Goal: Information Seeking & Learning: Learn about a topic

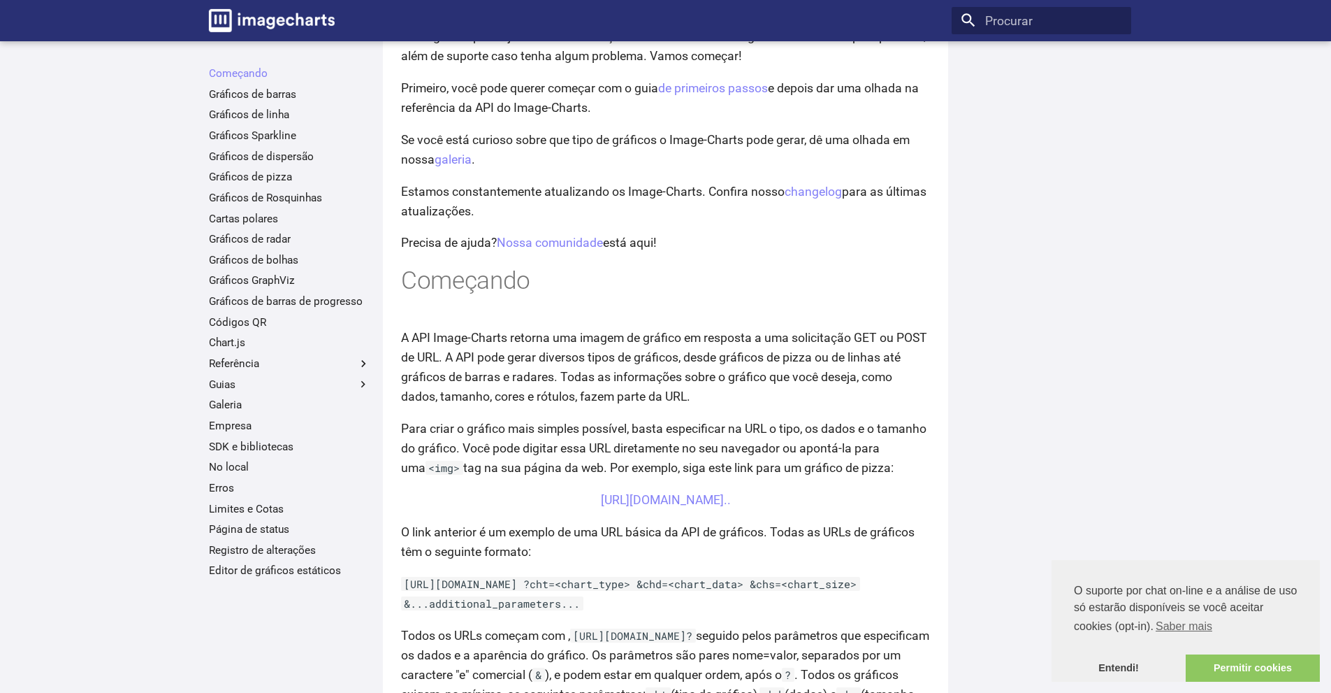
scroll to position [140, 0]
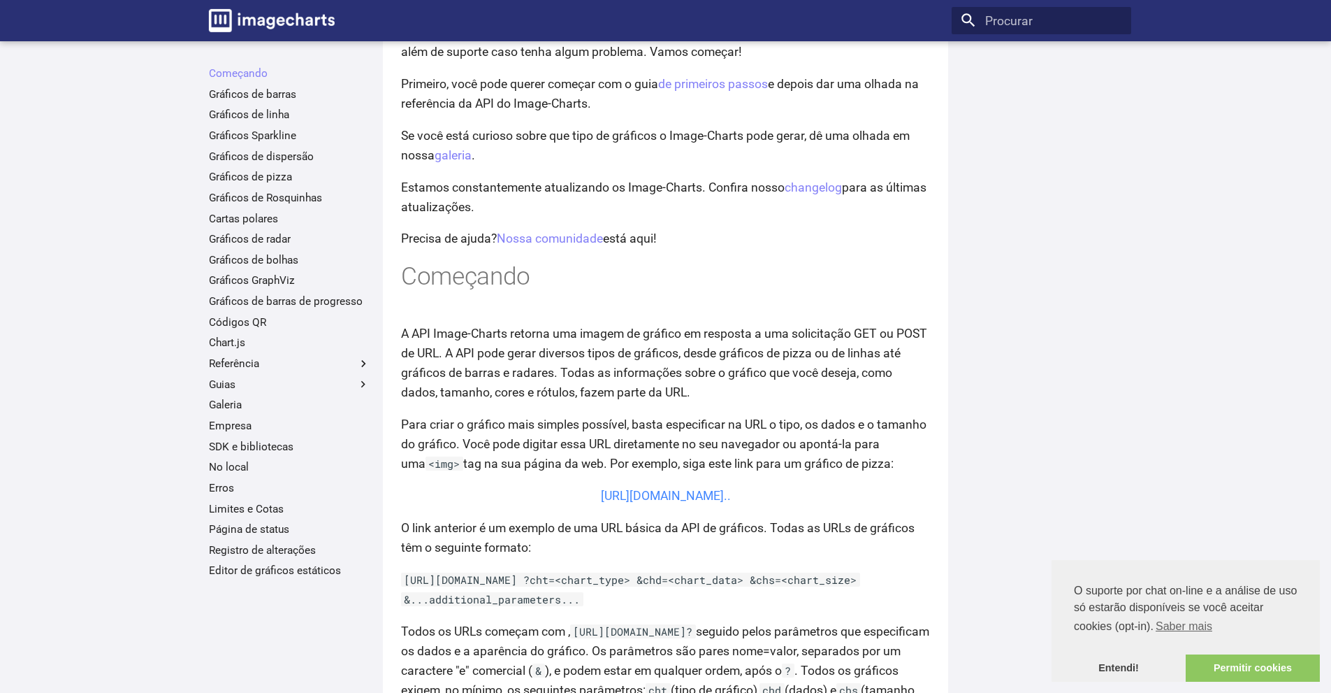
click at [696, 495] on font "https://image-charts.com/chart?chs=700x190&chd=t:60,40&cht=p3&chl=Hello%7CWorld…" at bounding box center [666, 496] width 130 height 14
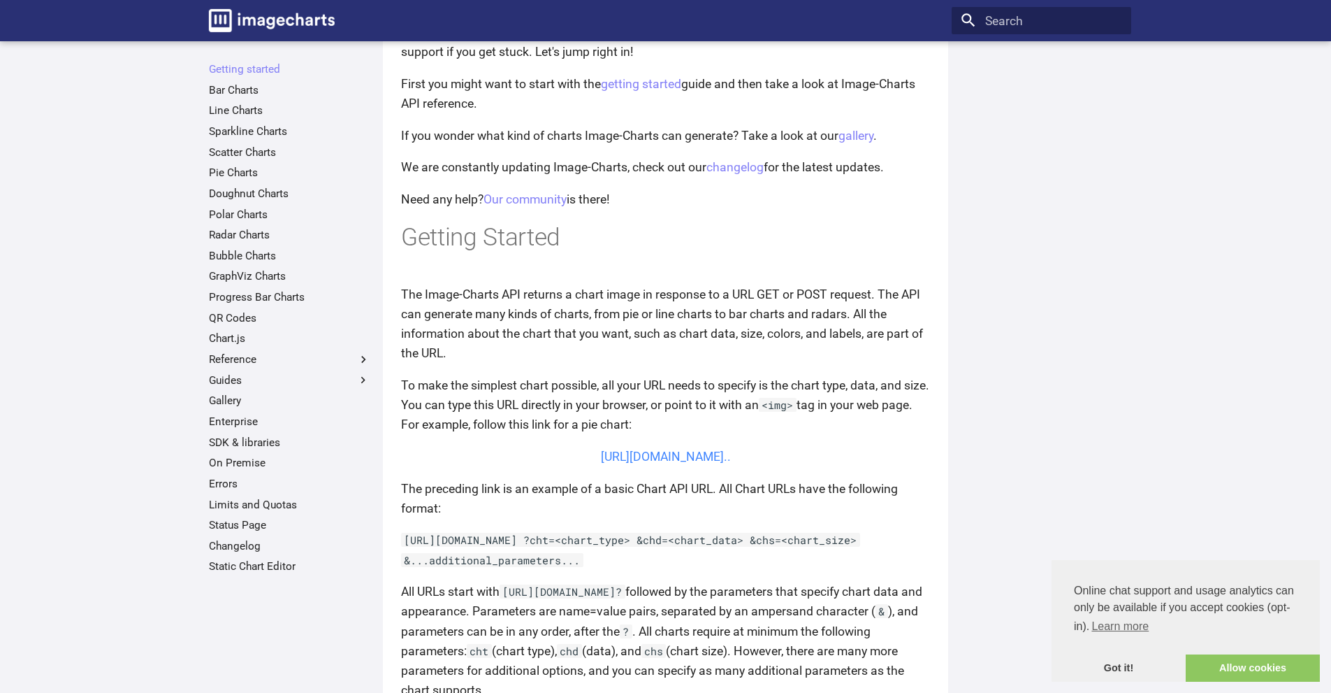
click at [419, 62] on p "Welcome to the Image-charts developer hub. You'll find comprehensive guides and…" at bounding box center [665, 32] width 529 height 59
drag, startPoint x: 405, startPoint y: 90, endPoint x: 825, endPoint y: 548, distance: 621.3
click at [827, 549] on article "Welcome to Image-Charts documentation Welcome to the Image-charts developer hub…" at bounding box center [665, 633] width 529 height 1417
click at [957, 108] on div at bounding box center [1042, 306] width 180 height 495
click at [228, 319] on link "QR Codes" at bounding box center [289, 322] width 161 height 14
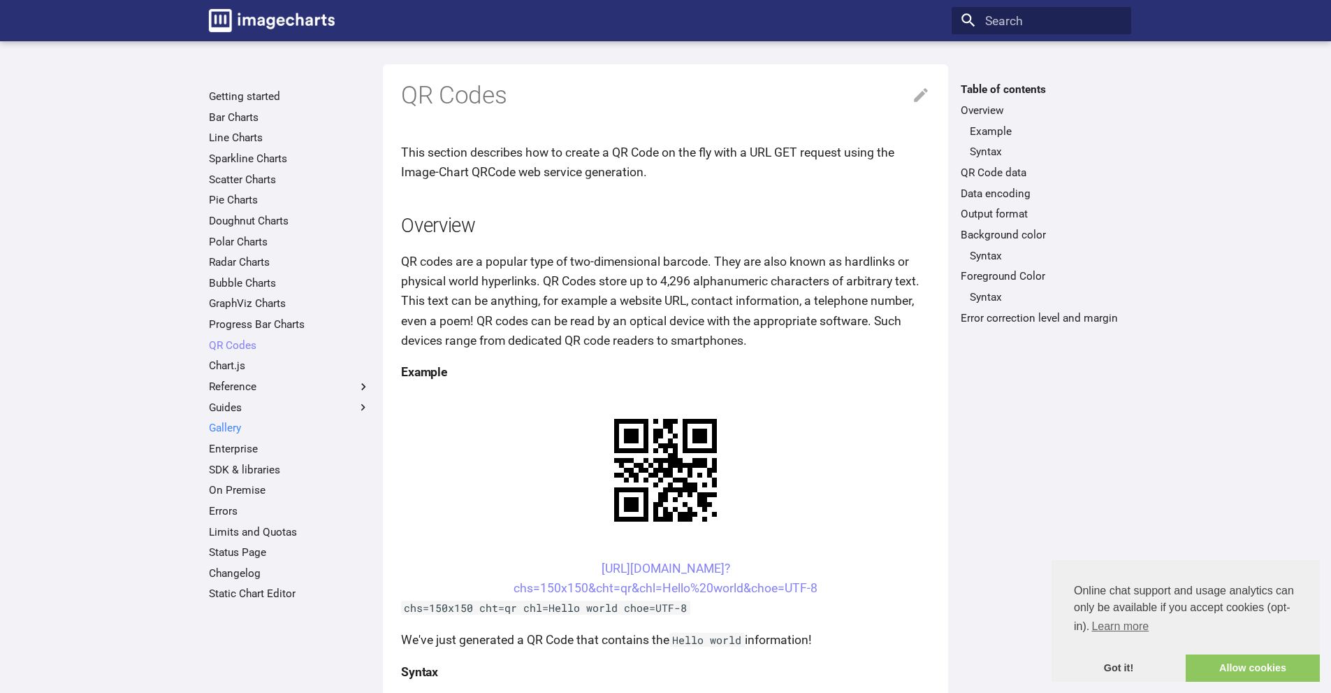
click at [231, 428] on link "Gallery" at bounding box center [289, 428] width 161 height 14
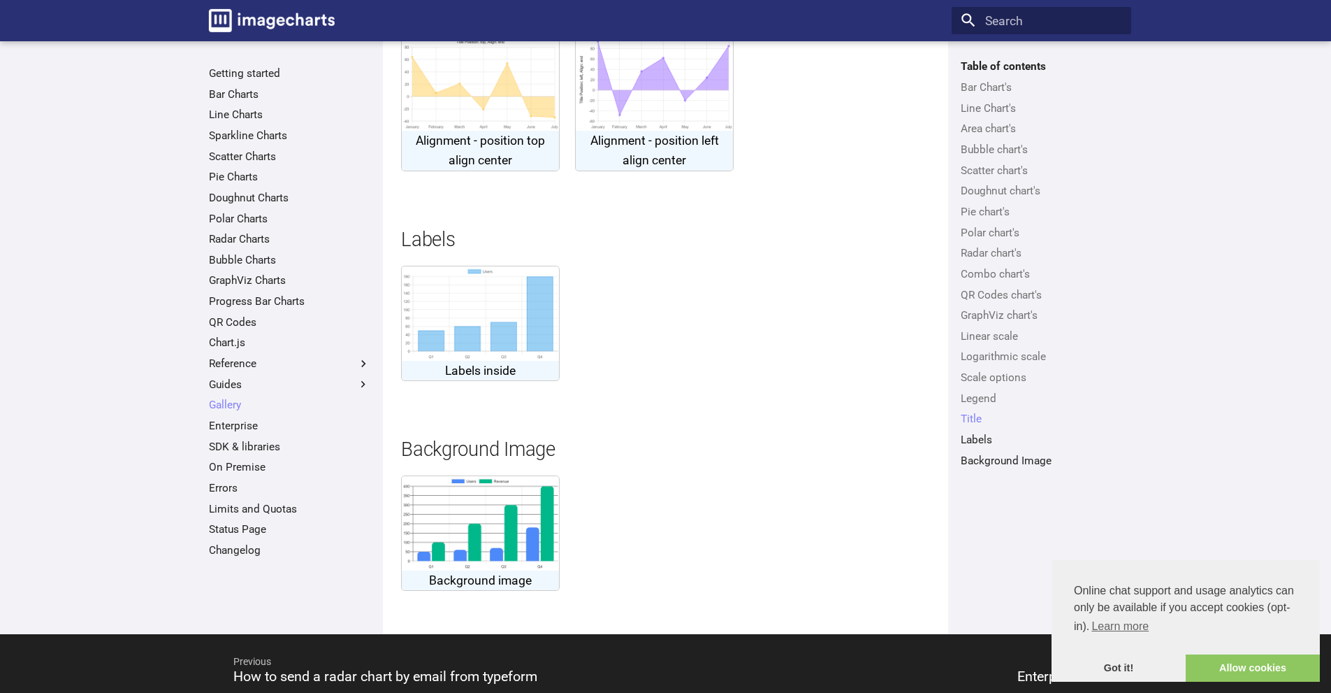
scroll to position [5005, 0]
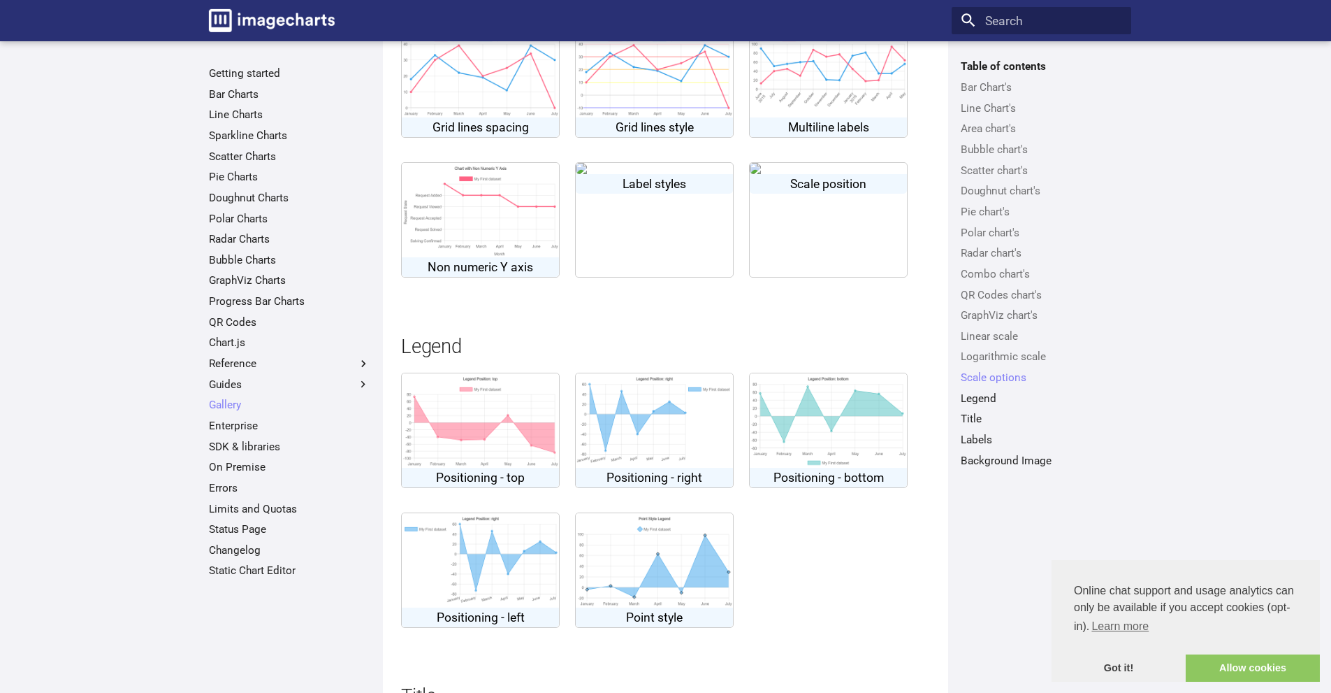
scroll to position [4237, 0]
